Goal: Transaction & Acquisition: Purchase product/service

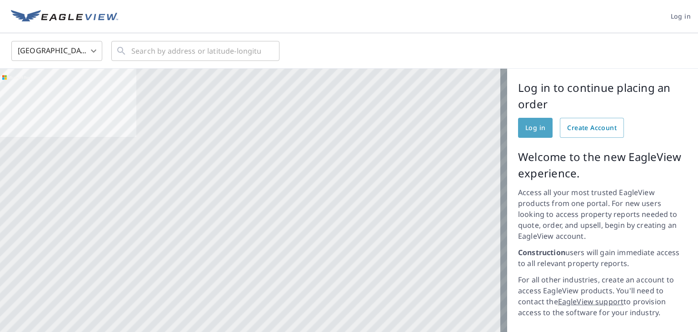
click at [529, 120] on link "Log in" at bounding box center [535, 128] width 35 height 20
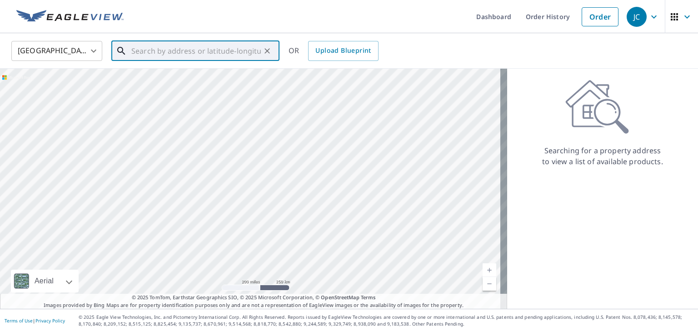
click at [135, 57] on input "text" at bounding box center [196, 50] width 130 height 25
paste input "[STREET_ADDRESS]"
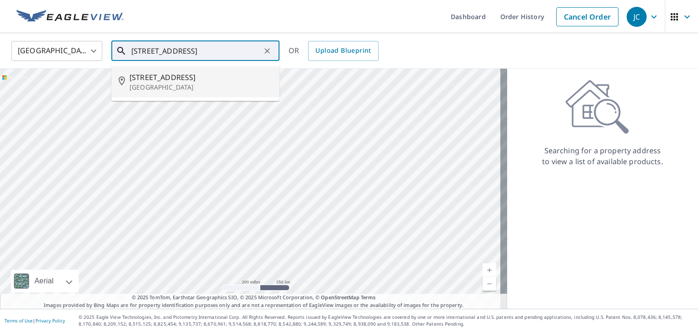
click at [154, 80] on span "[STREET_ADDRESS]" at bounding box center [201, 77] width 143 height 11
type input "[STREET_ADDRESS]"
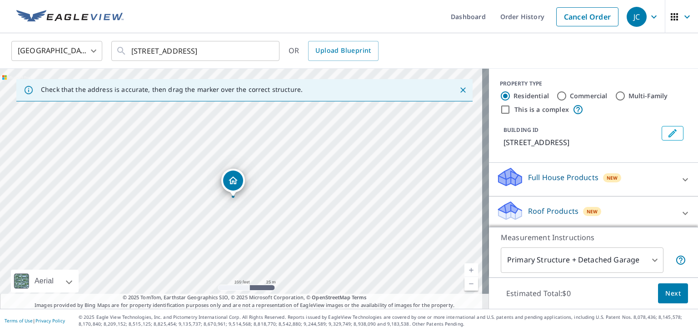
drag, startPoint x: 182, startPoint y: 215, endPoint x: 245, endPoint y: 193, distance: 67.6
click at [245, 193] on div "[STREET_ADDRESS]" at bounding box center [244, 189] width 489 height 240
click at [664, 235] on p "Measurement Instructions" at bounding box center [593, 237] width 185 height 11
click at [680, 211] on icon at bounding box center [685, 213] width 11 height 11
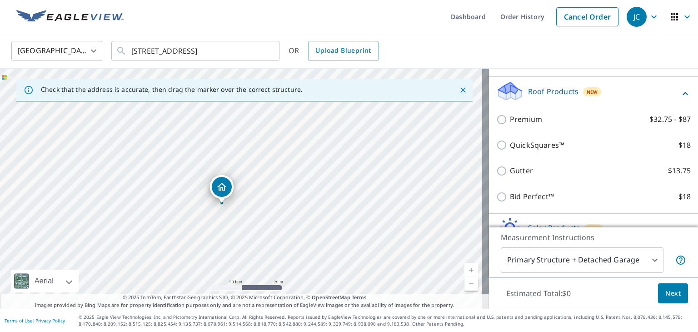
scroll to position [125, 0]
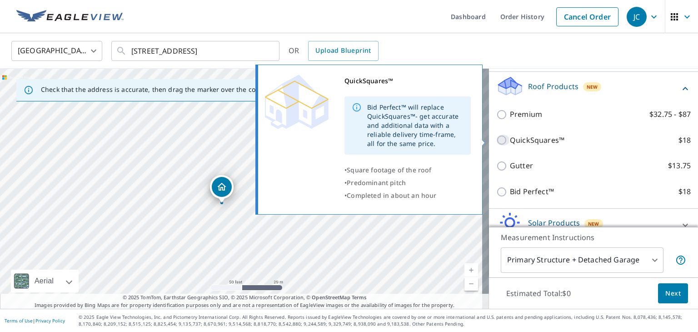
click at [496, 141] on input "QuickSquares™ $18" at bounding box center [503, 140] width 14 height 11
checkbox input "true"
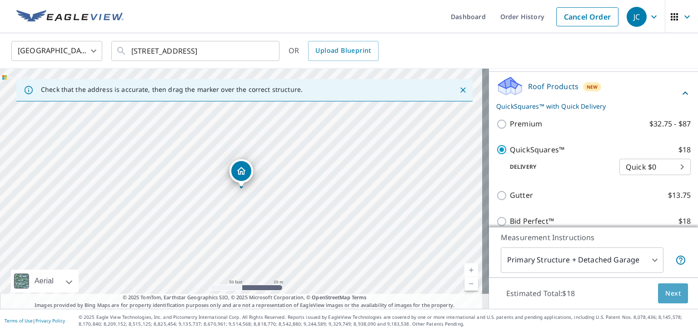
click at [665, 297] on span "Next" at bounding box center [672, 293] width 15 height 11
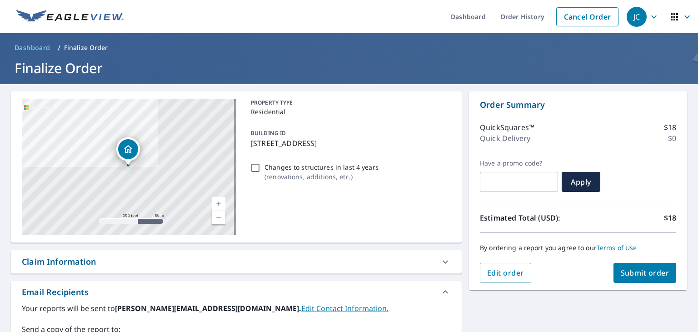
click at [630, 269] on span "Submit order" at bounding box center [645, 273] width 49 height 10
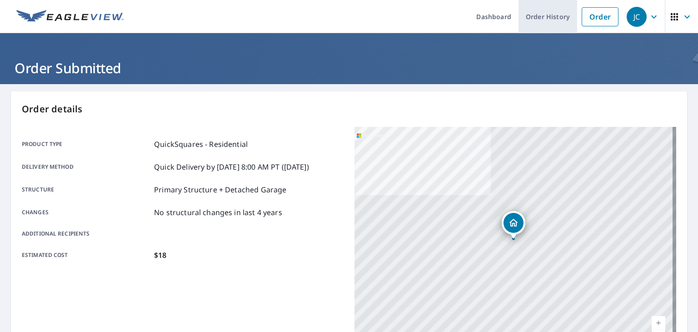
click at [529, 15] on link "Order History" at bounding box center [548, 16] width 59 height 33
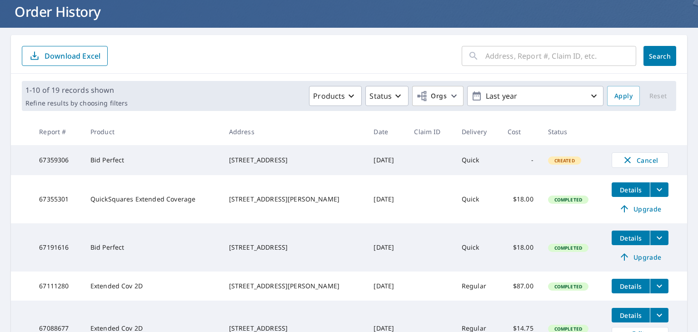
scroll to position [97, 0]
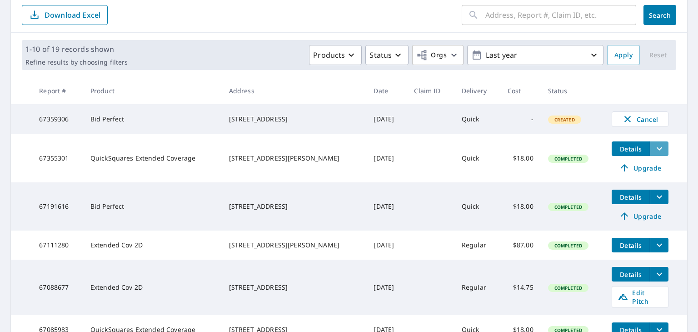
click at [654, 152] on icon "filesDropdownBtn-67355301" at bounding box center [659, 148] width 11 height 11
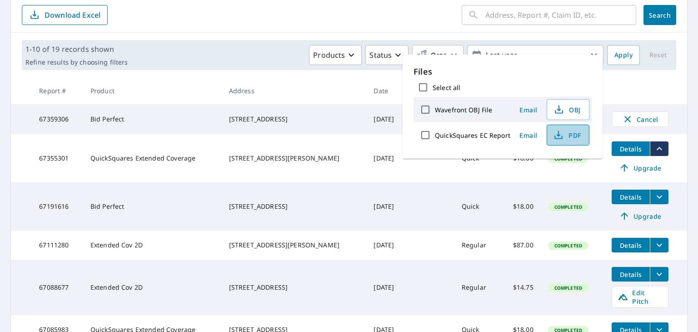
click at [559, 135] on icon "button" at bounding box center [558, 135] width 11 height 11
click at [632, 171] on span "Upgrade" at bounding box center [640, 167] width 46 height 11
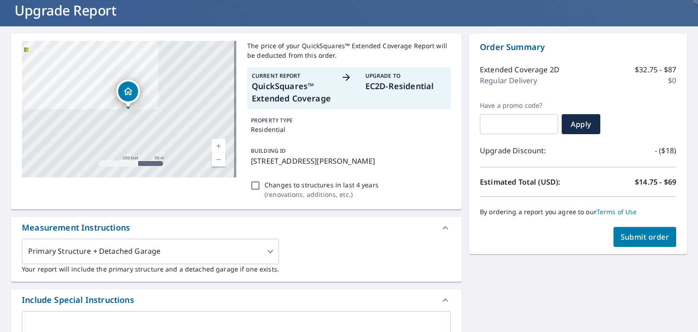
scroll to position [58, 0]
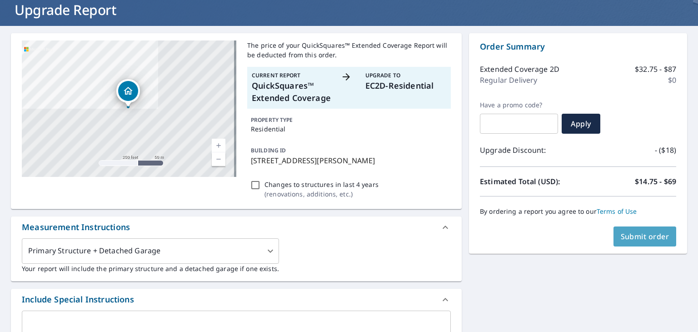
click at [637, 240] on span "Submit order" at bounding box center [645, 236] width 49 height 10
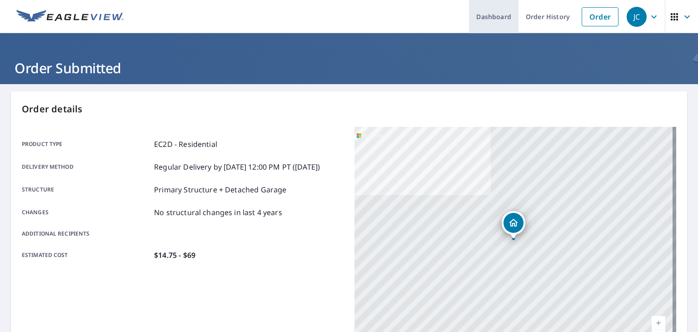
click at [498, 14] on link "Dashboard" at bounding box center [494, 16] width 50 height 33
